Goal: Find specific page/section: Find specific page/section

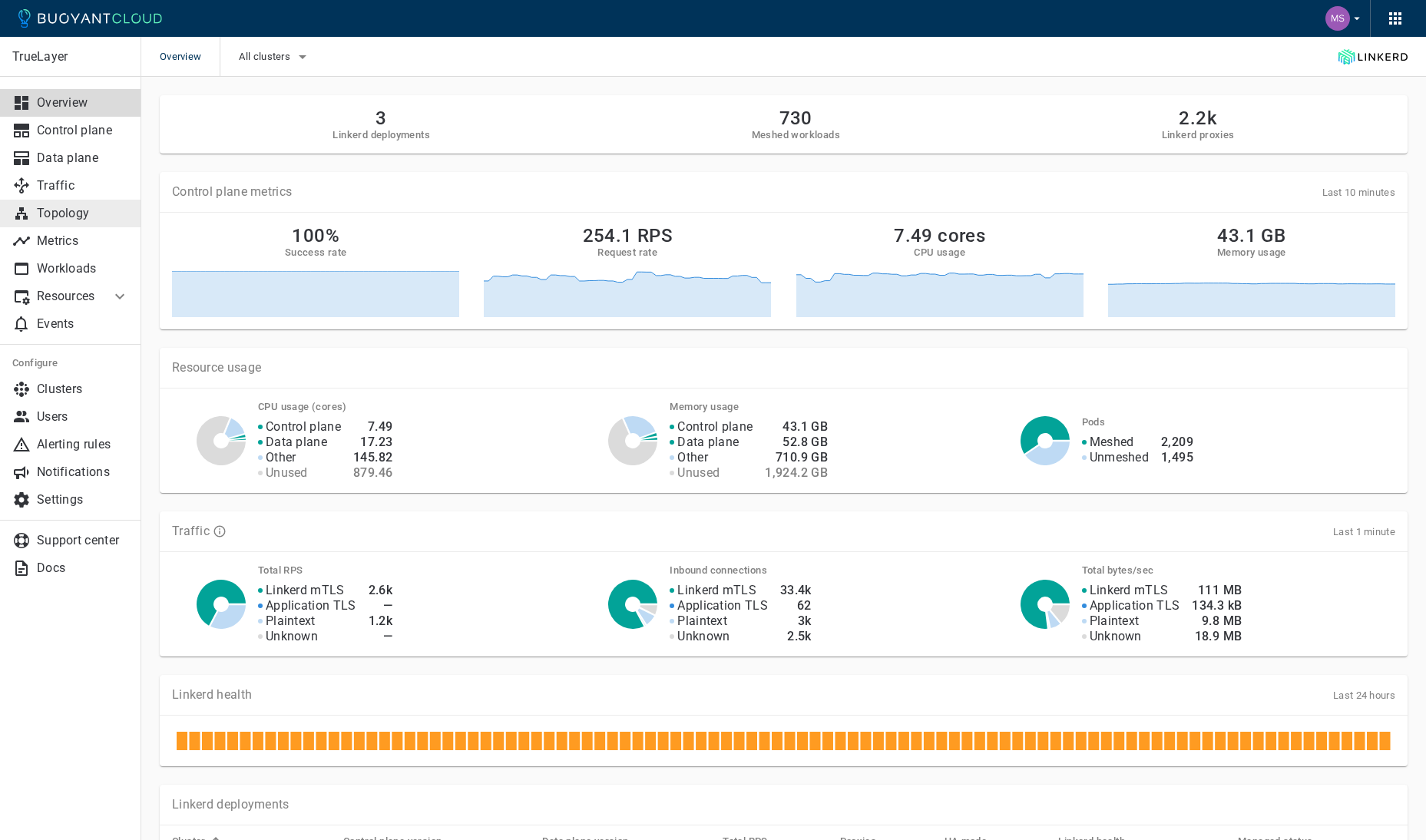
click at [59, 206] on p "Topology" at bounding box center [83, 214] width 92 height 15
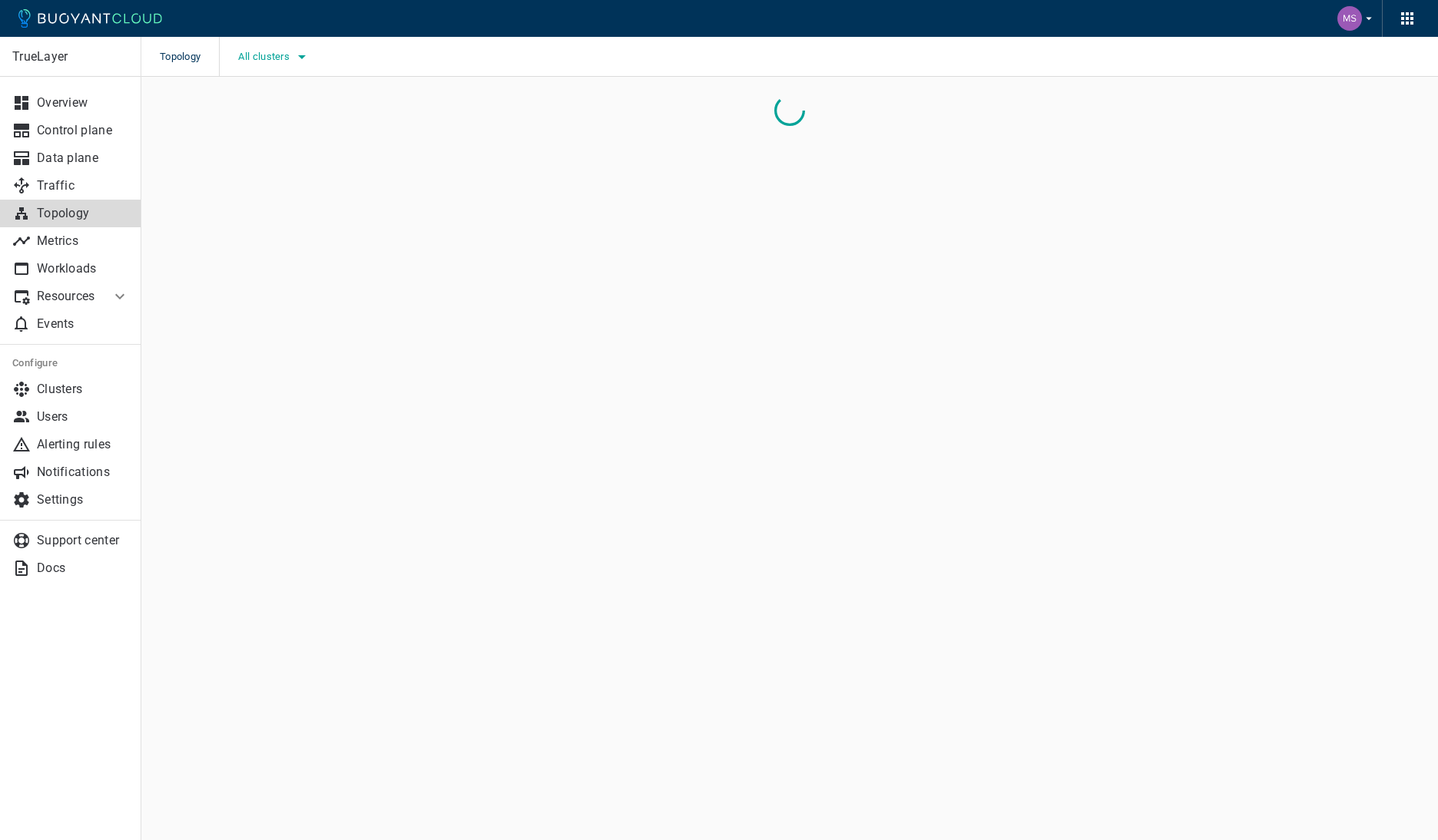
click at [303, 62] on icon "button" at bounding box center [302, 57] width 19 height 19
click at [318, 102] on span "Production-EKS" at bounding box center [320, 104] width 88 height 15
click at [270, 102] on input "Production-EKS" at bounding box center [260, 104] width 19 height 19
checkbox input "true"
click at [1051, 104] on div at bounding box center [719, 420] width 1438 height 840
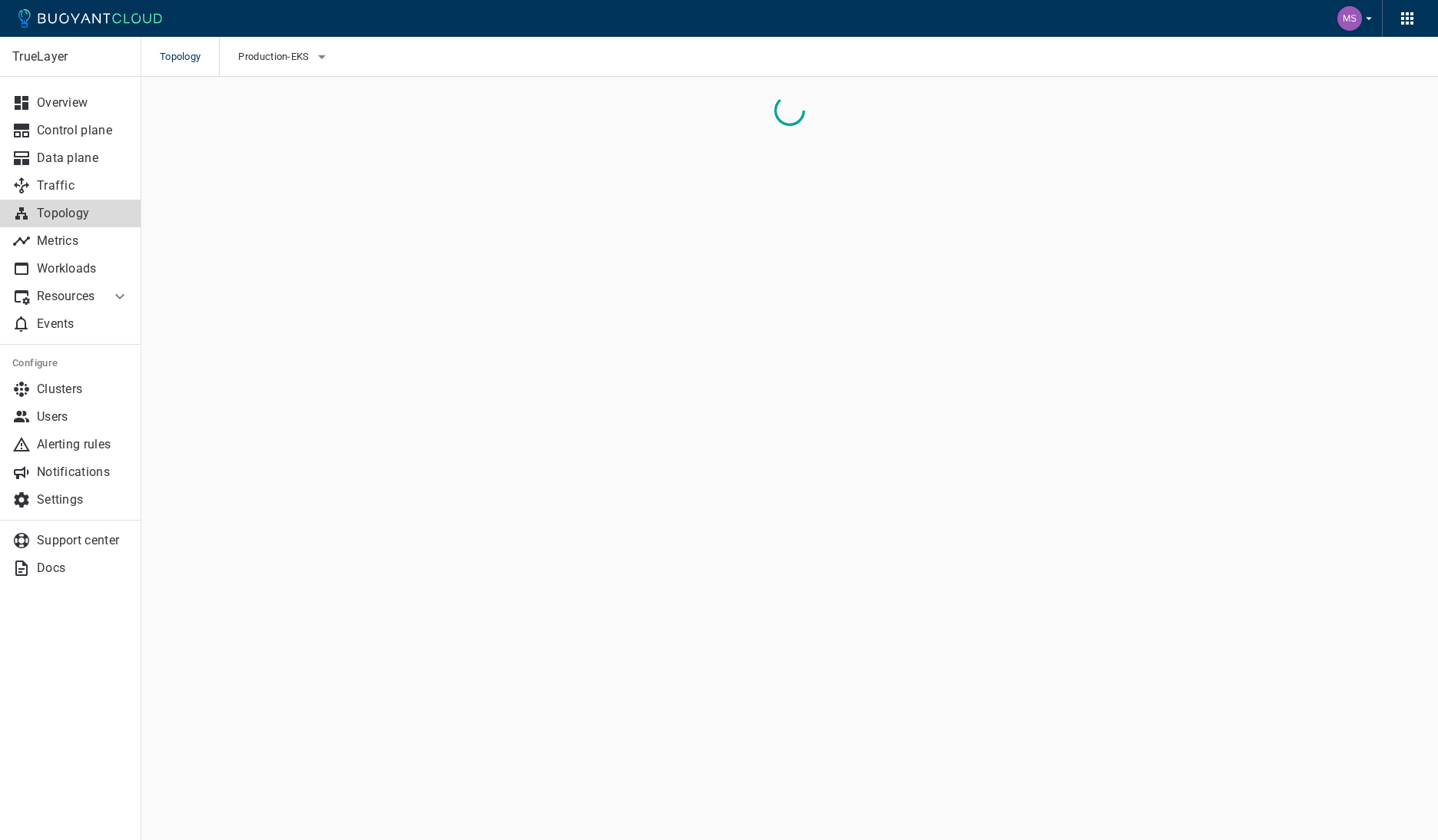
click at [497, 60] on div "Topology Production-EKS" at bounding box center [789, 57] width 1297 height 40
click at [371, 109] on input "-port:linkerd-admin" at bounding box center [597, 117] width 796 height 22
click at [449, 112] on input "-port:linkerd-admin" at bounding box center [597, 117] width 796 height 22
type input "-port:linkerd-admin iban-com-client"
